Goal: Information Seeking & Learning: Learn about a topic

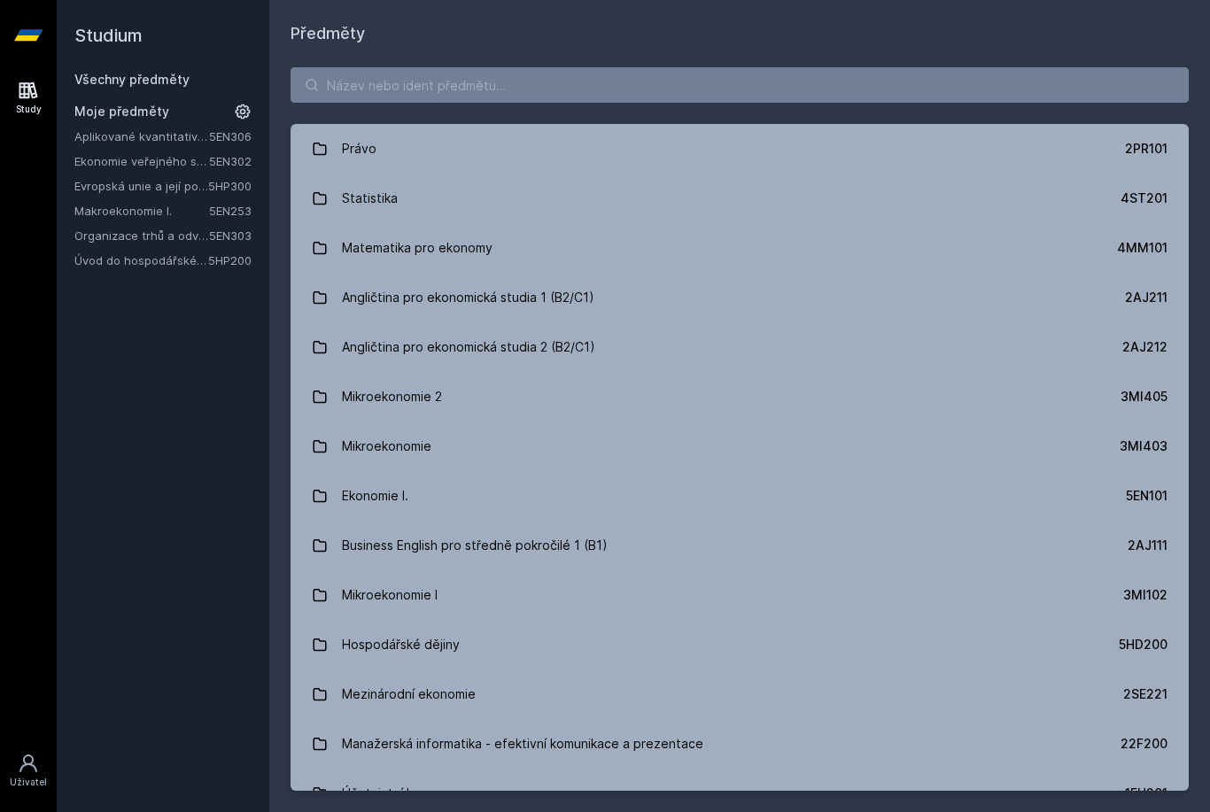
click at [170, 184] on link "Evropská unie a její politiky" at bounding box center [141, 186] width 134 height 18
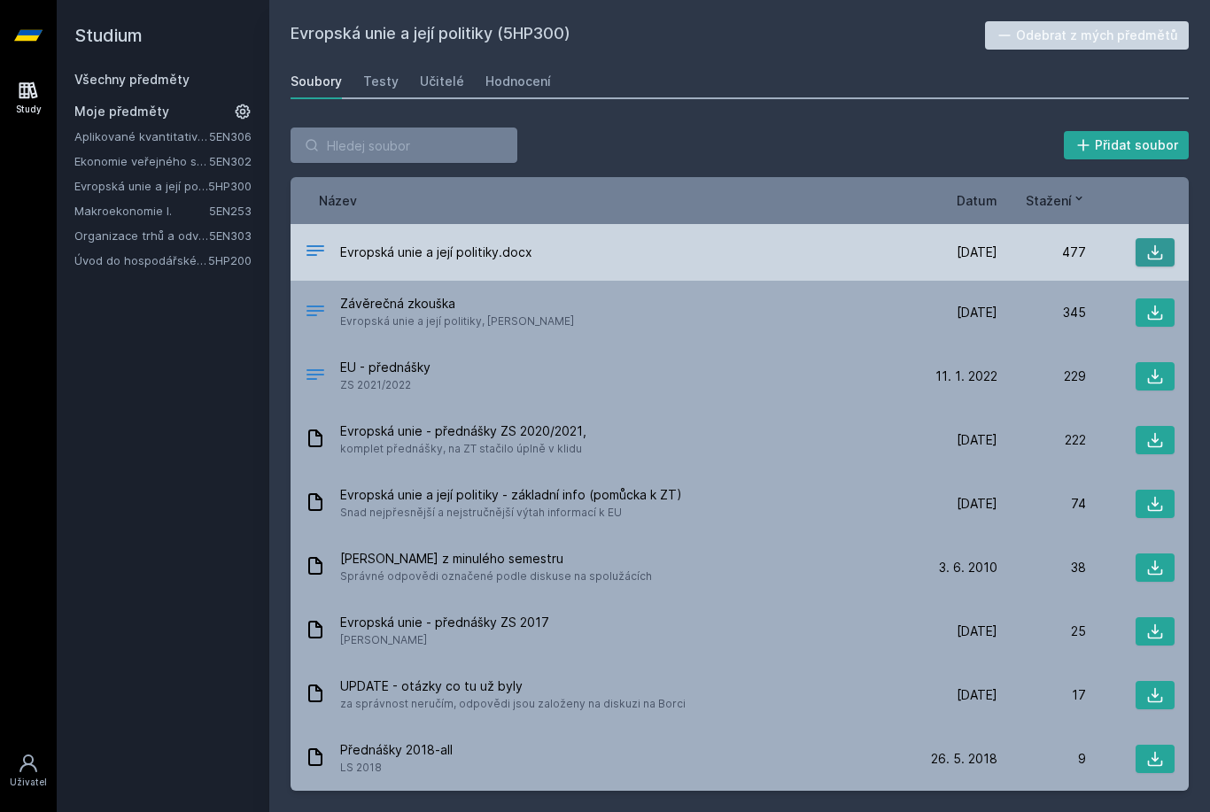
click at [1146, 254] on icon at bounding box center [1155, 253] width 18 height 18
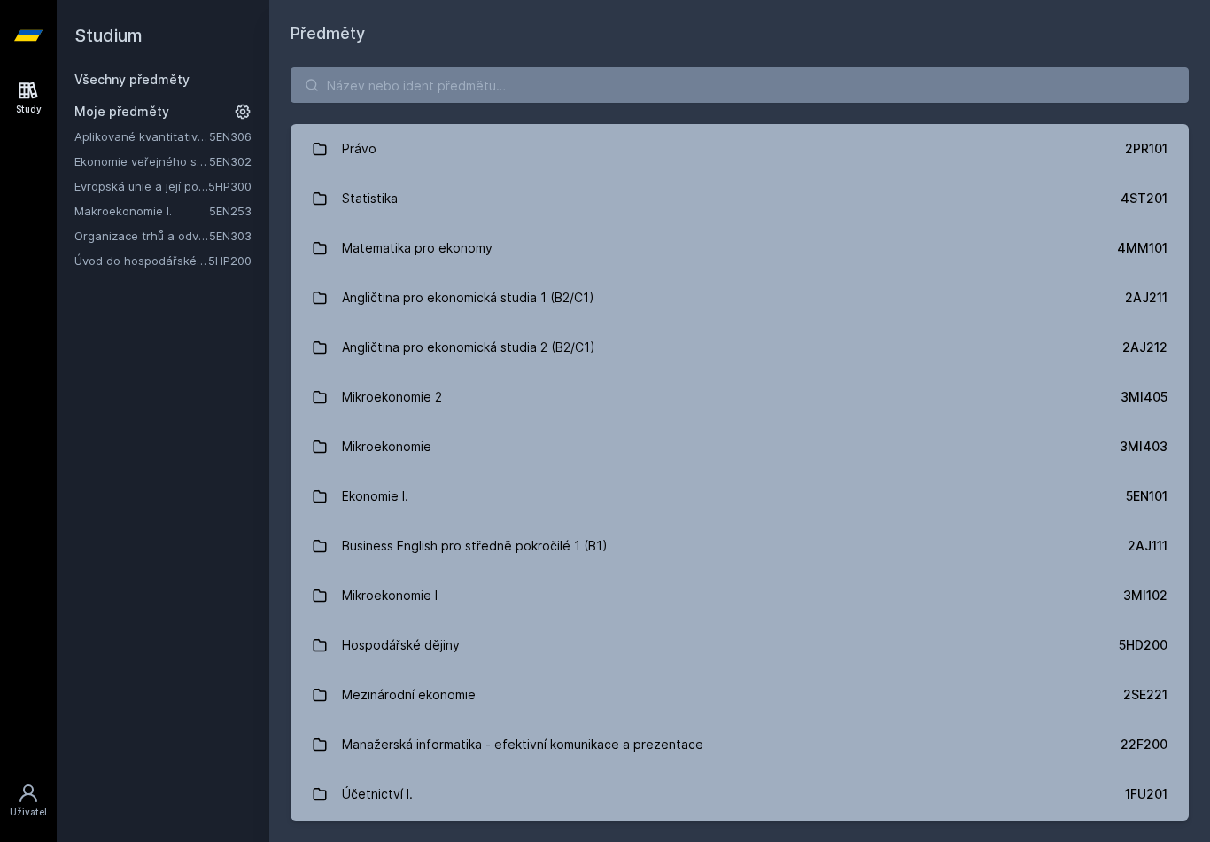
click at [167, 189] on link "Evropská unie a její politiky" at bounding box center [141, 186] width 134 height 18
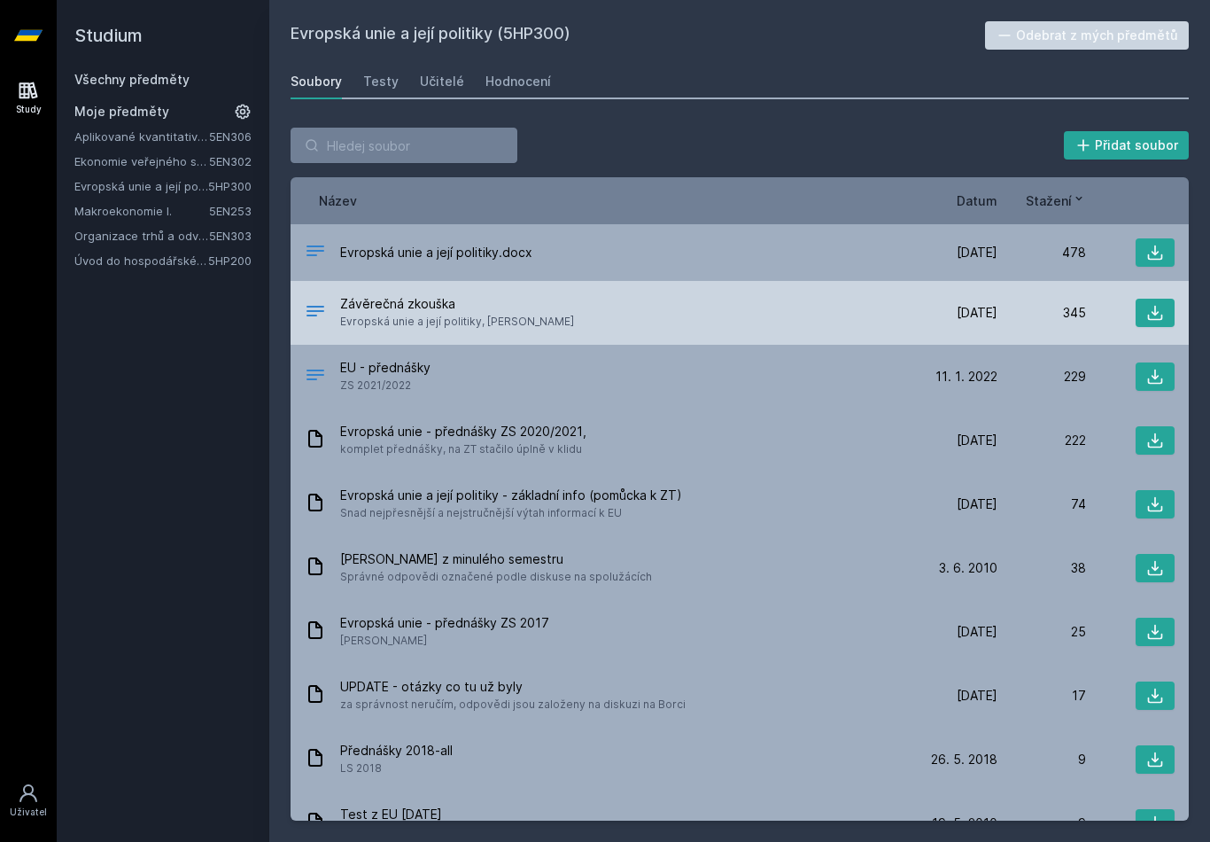
click at [487, 322] on span "Evropská unie a její politiky, [PERSON_NAME]" at bounding box center [457, 322] width 234 height 18
click at [407, 300] on span "Závěrečná zkouška" at bounding box center [457, 304] width 234 height 18
click at [1146, 316] on icon at bounding box center [1155, 313] width 18 height 18
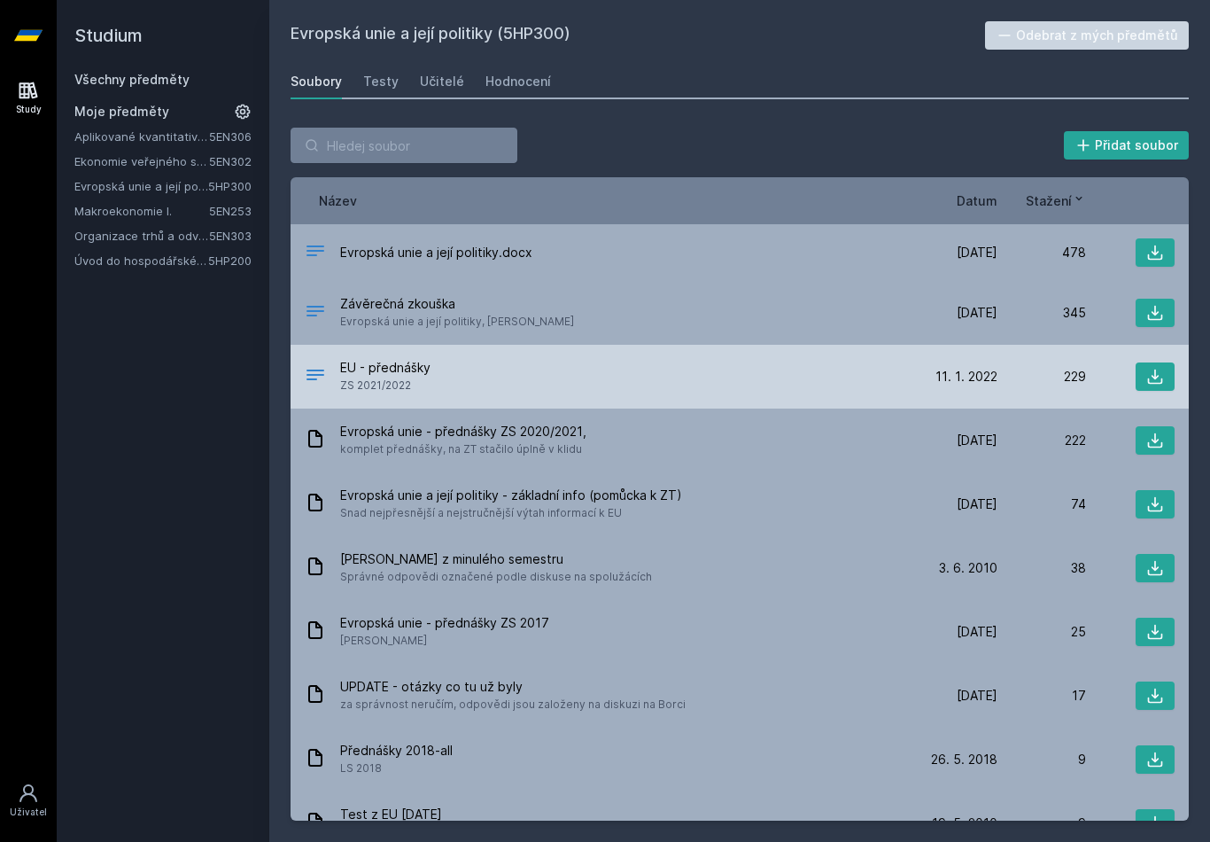
click at [386, 361] on span "EU - přednášky" at bounding box center [385, 368] width 90 height 18
click at [1161, 383] on icon at bounding box center [1155, 376] width 15 height 15
